Goal: Find contact information: Find contact information

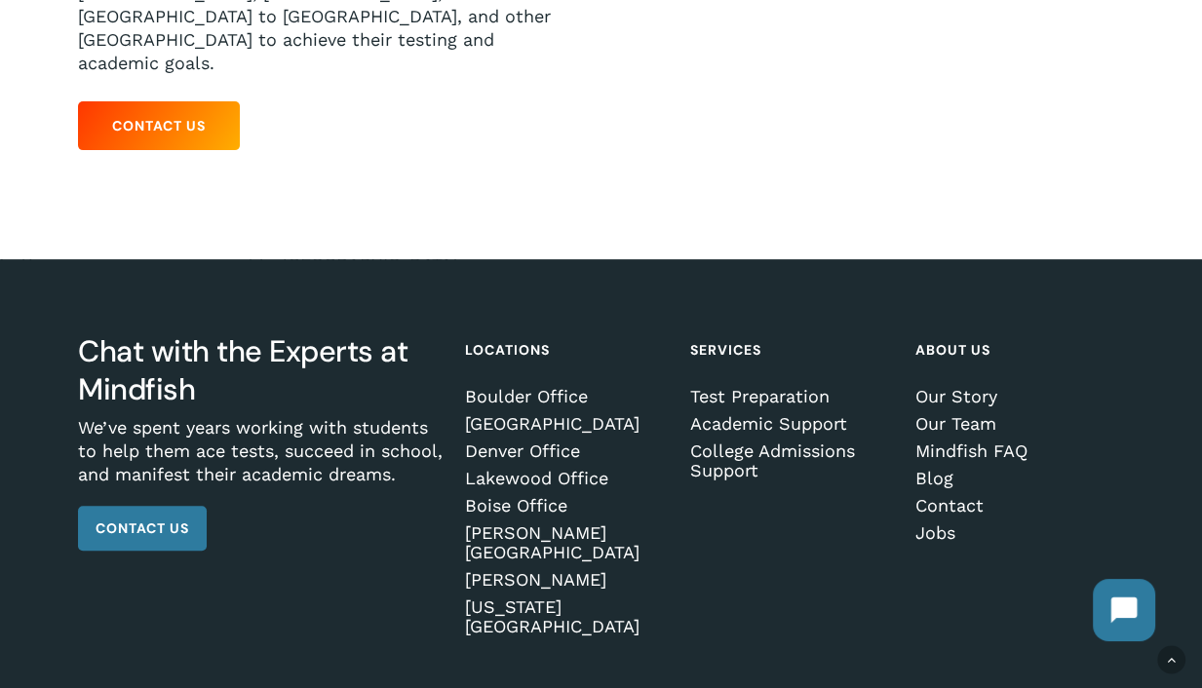
scroll to position [549, 0]
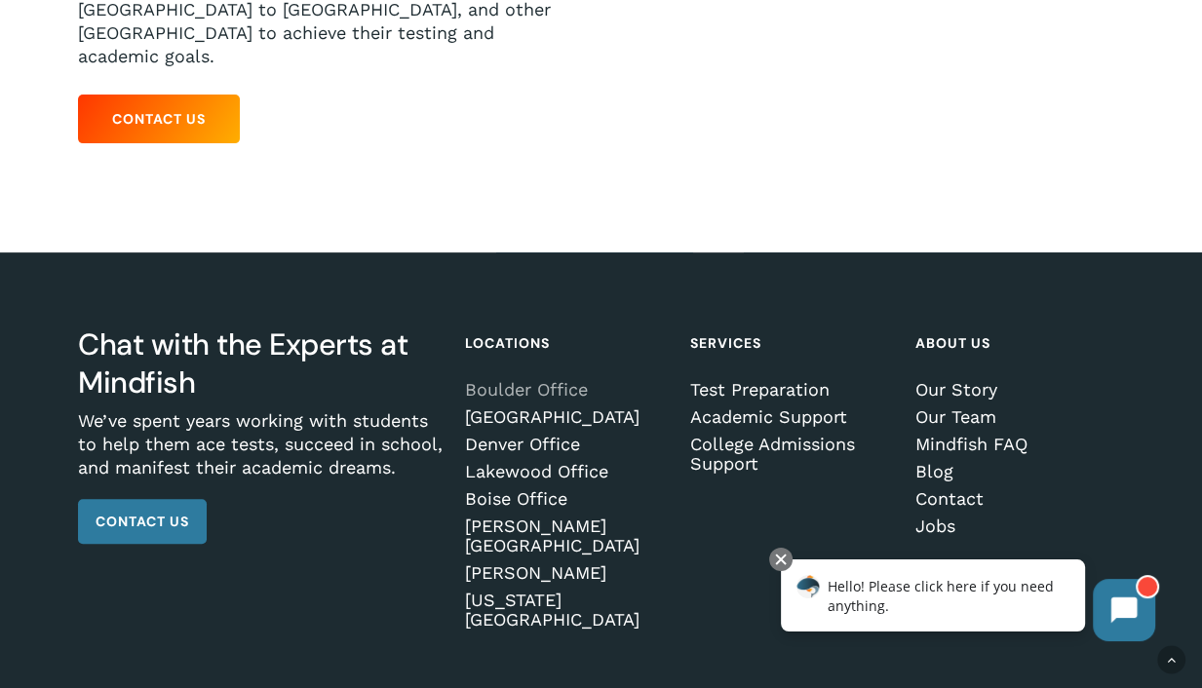
click at [530, 380] on link "Boulder Office" at bounding box center [567, 389] width 204 height 19
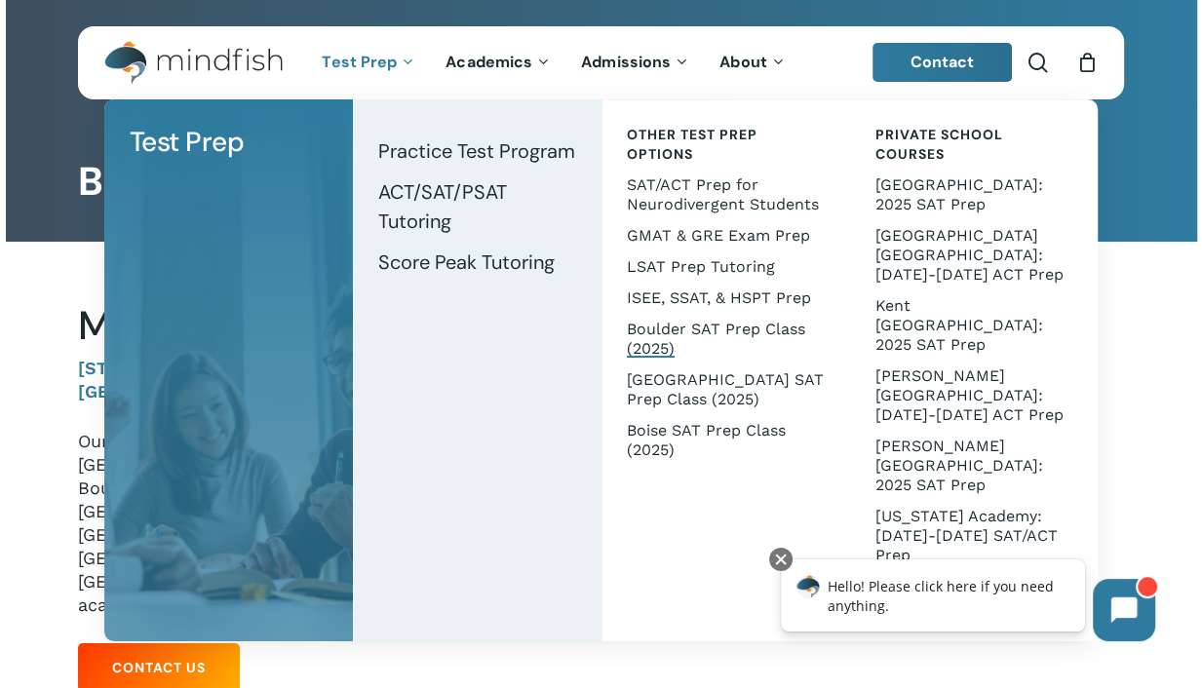
click at [667, 331] on span "Boulder SAT Prep Class (2025)" at bounding box center [716, 339] width 178 height 38
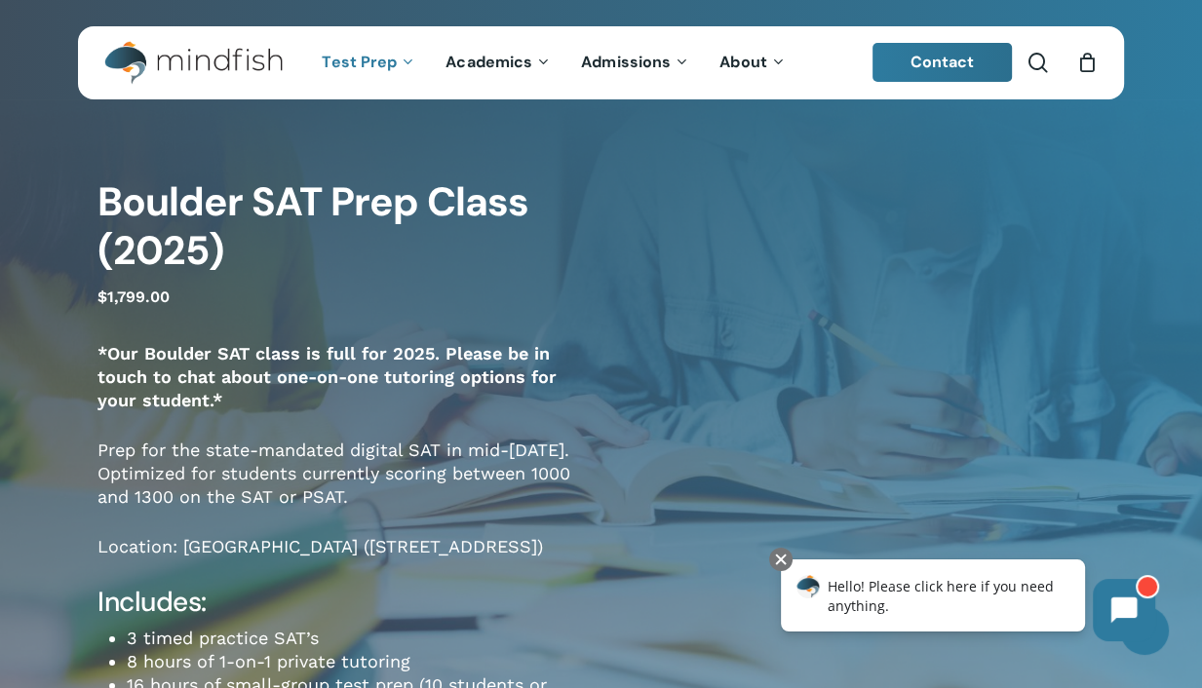
click at [960, 61] on span "Contact" at bounding box center [942, 62] width 64 height 20
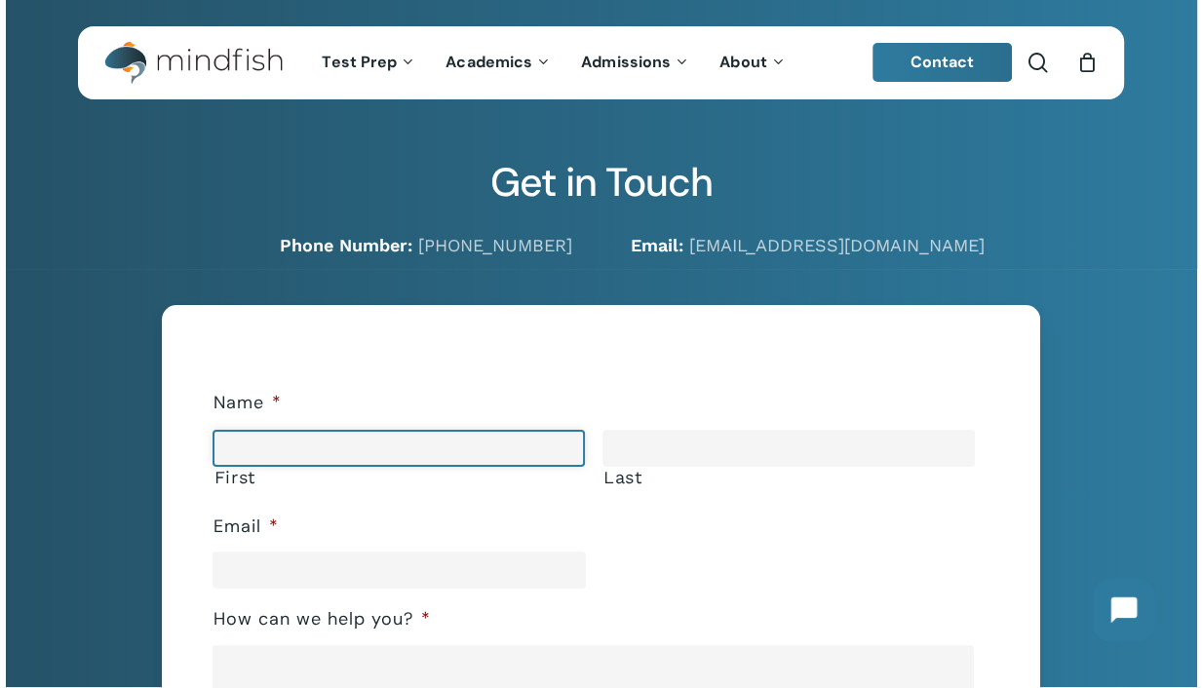
click at [319, 444] on input "First" at bounding box center [398, 448] width 372 height 37
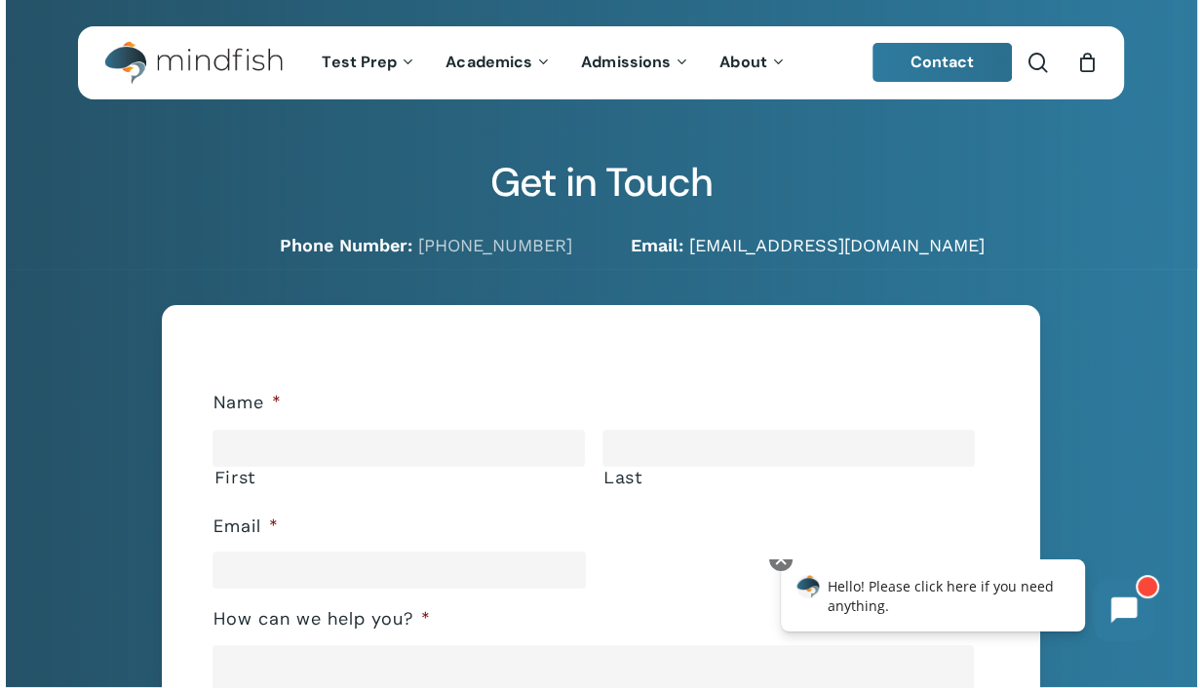
click at [751, 245] on link "[EMAIL_ADDRESS][DOMAIN_NAME]" at bounding box center [836, 245] width 295 height 20
